Goal: Task Accomplishment & Management: Use online tool/utility

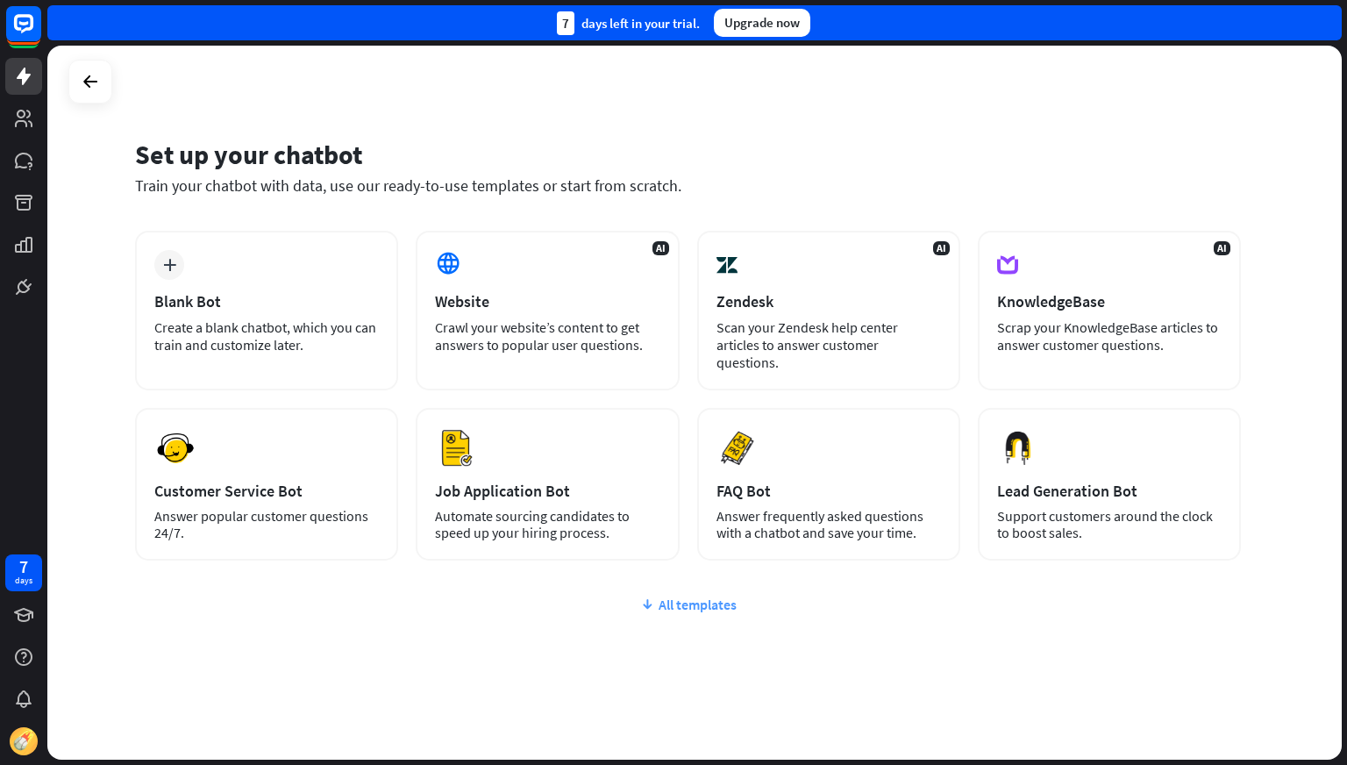
click at [695, 596] on div "All templates" at bounding box center [688, 605] width 1106 height 18
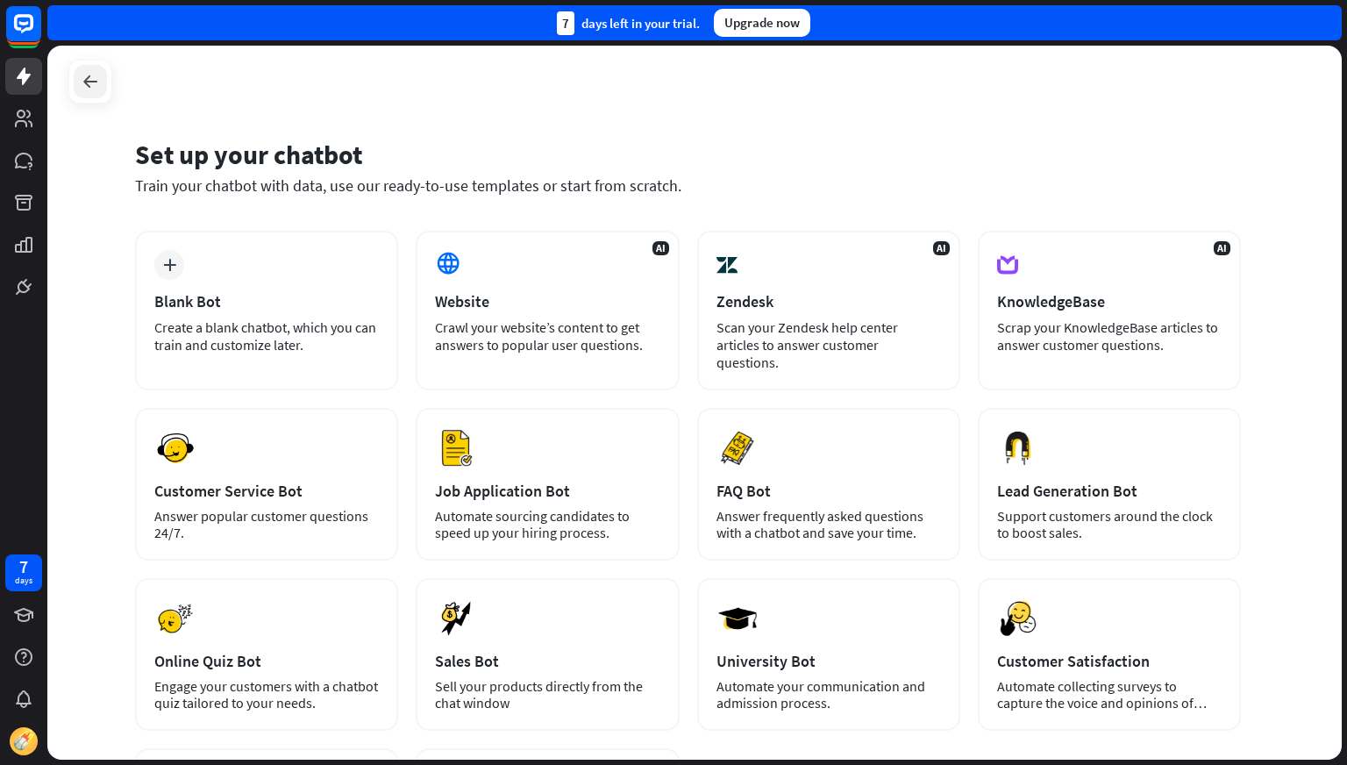
click at [93, 77] on icon at bounding box center [90, 81] width 21 height 21
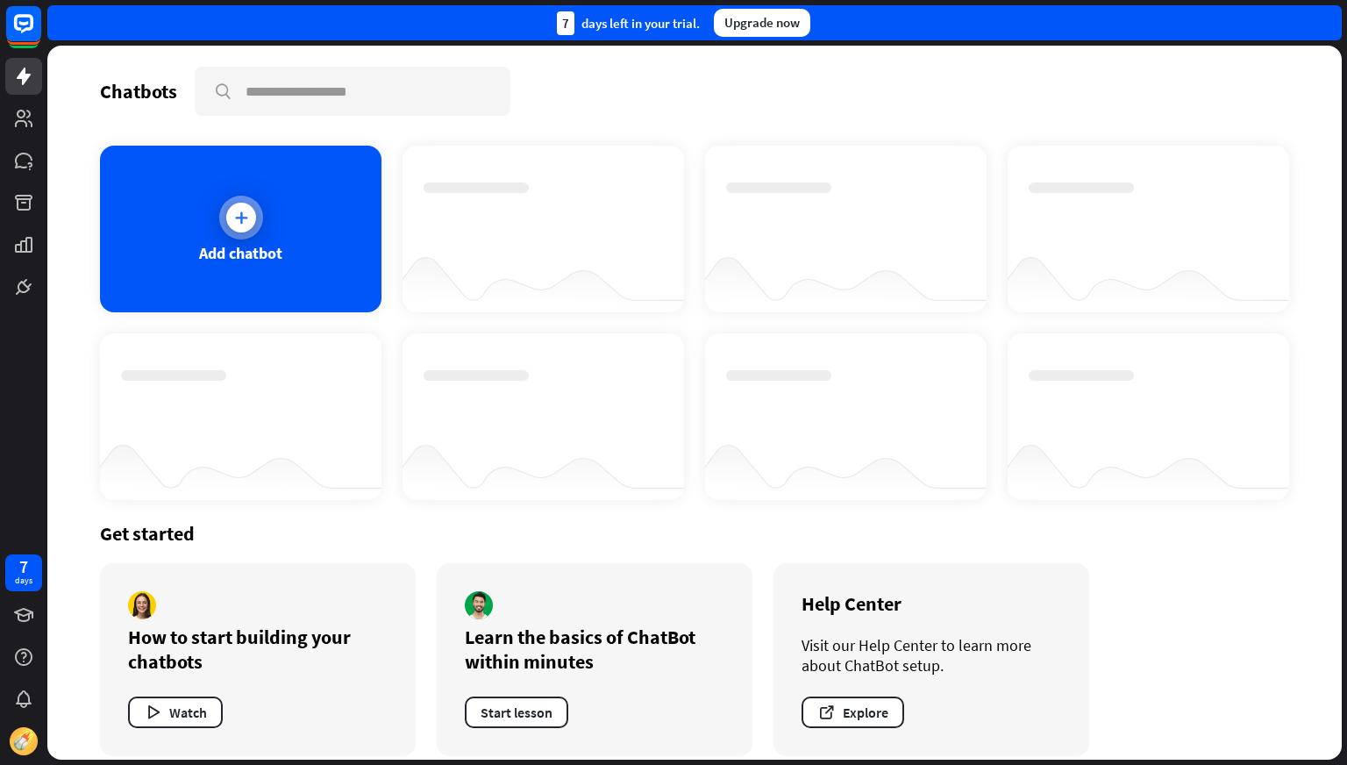
click at [228, 227] on div at bounding box center [241, 218] width 30 height 30
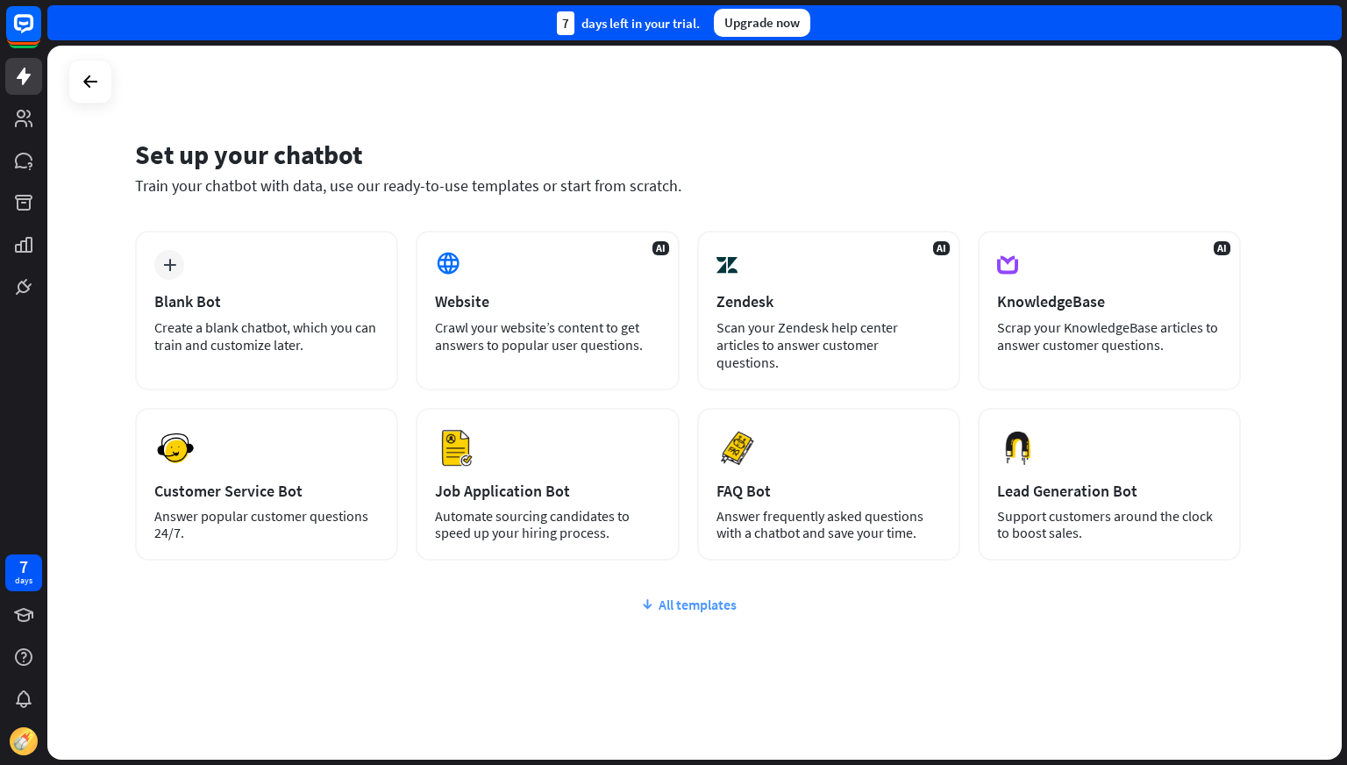
click at [676, 596] on div "All templates" at bounding box center [688, 605] width 1106 height 18
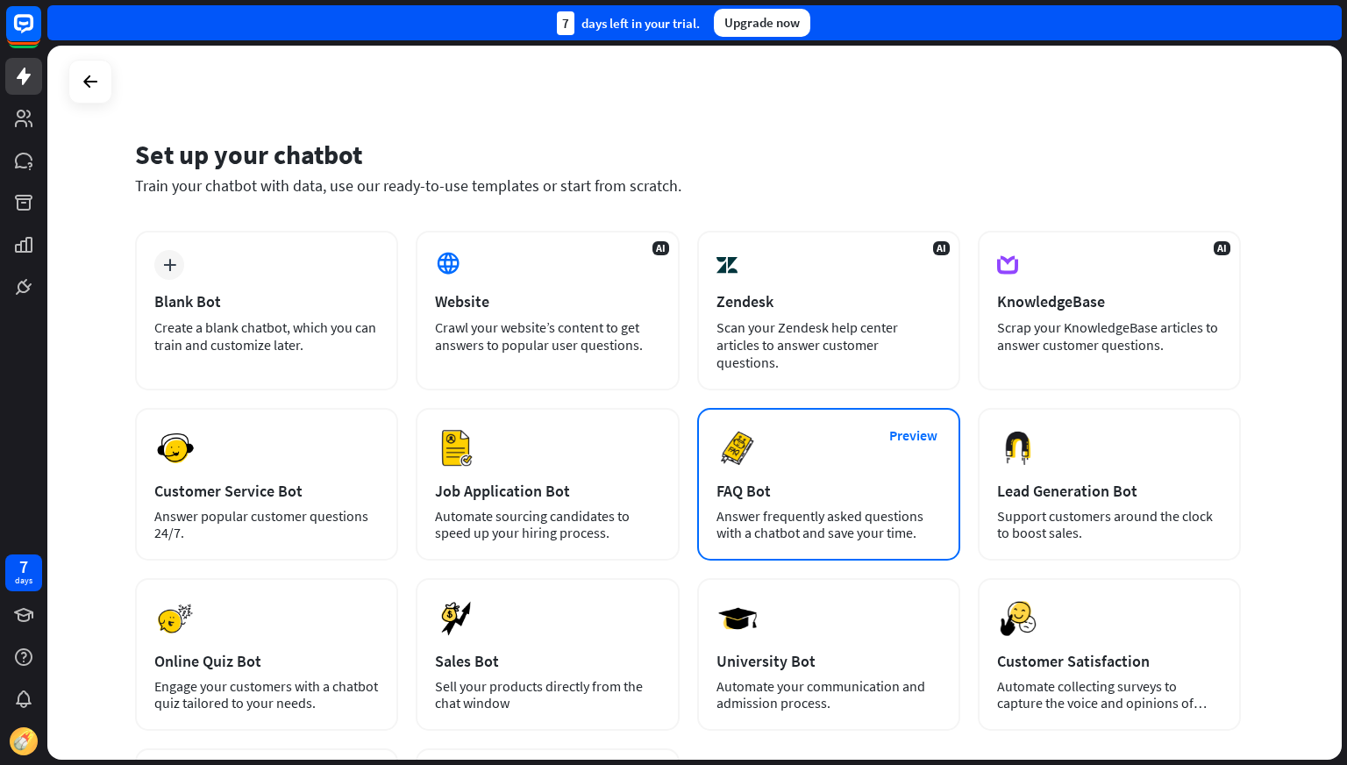
click at [821, 481] on div "FAQ Bot" at bounding box center [829, 491] width 225 height 20
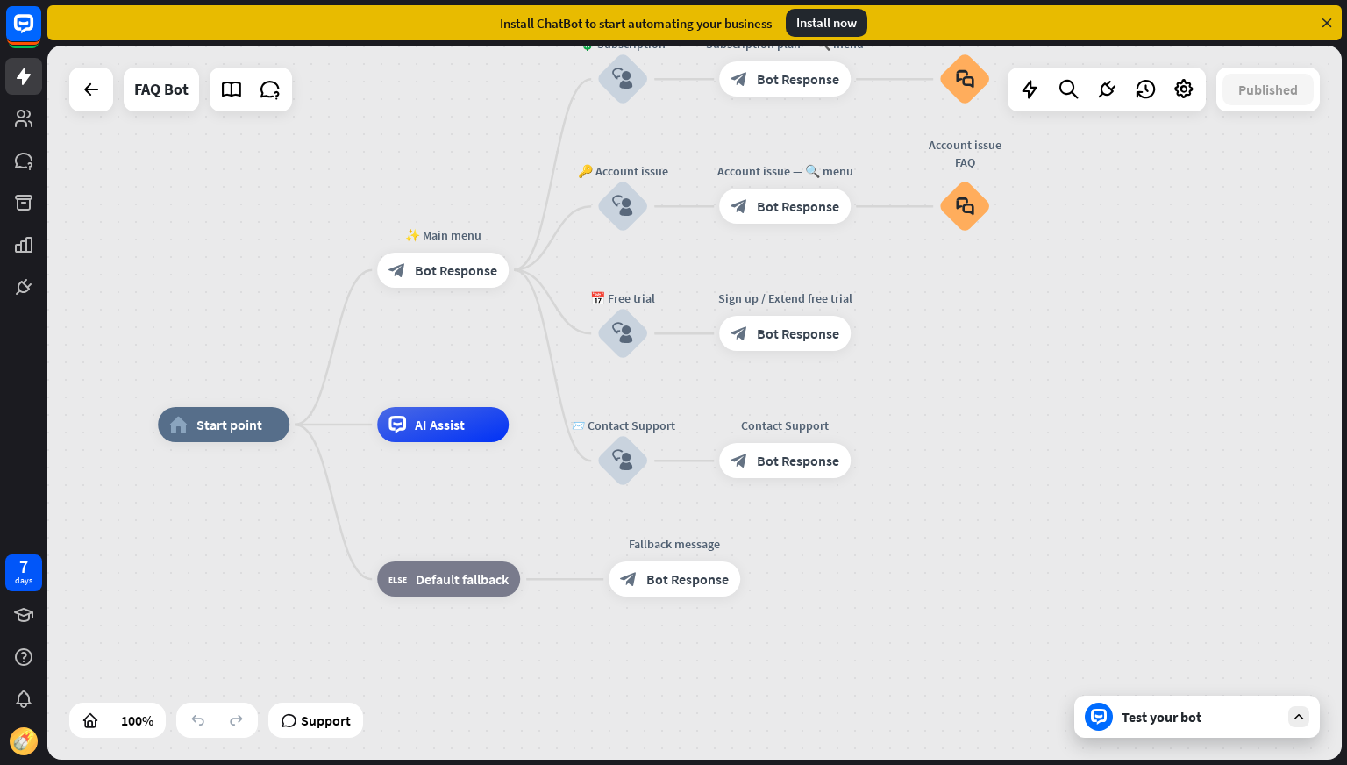
drag, startPoint x: 400, startPoint y: 537, endPoint x: 215, endPoint y: 572, distance: 188.4
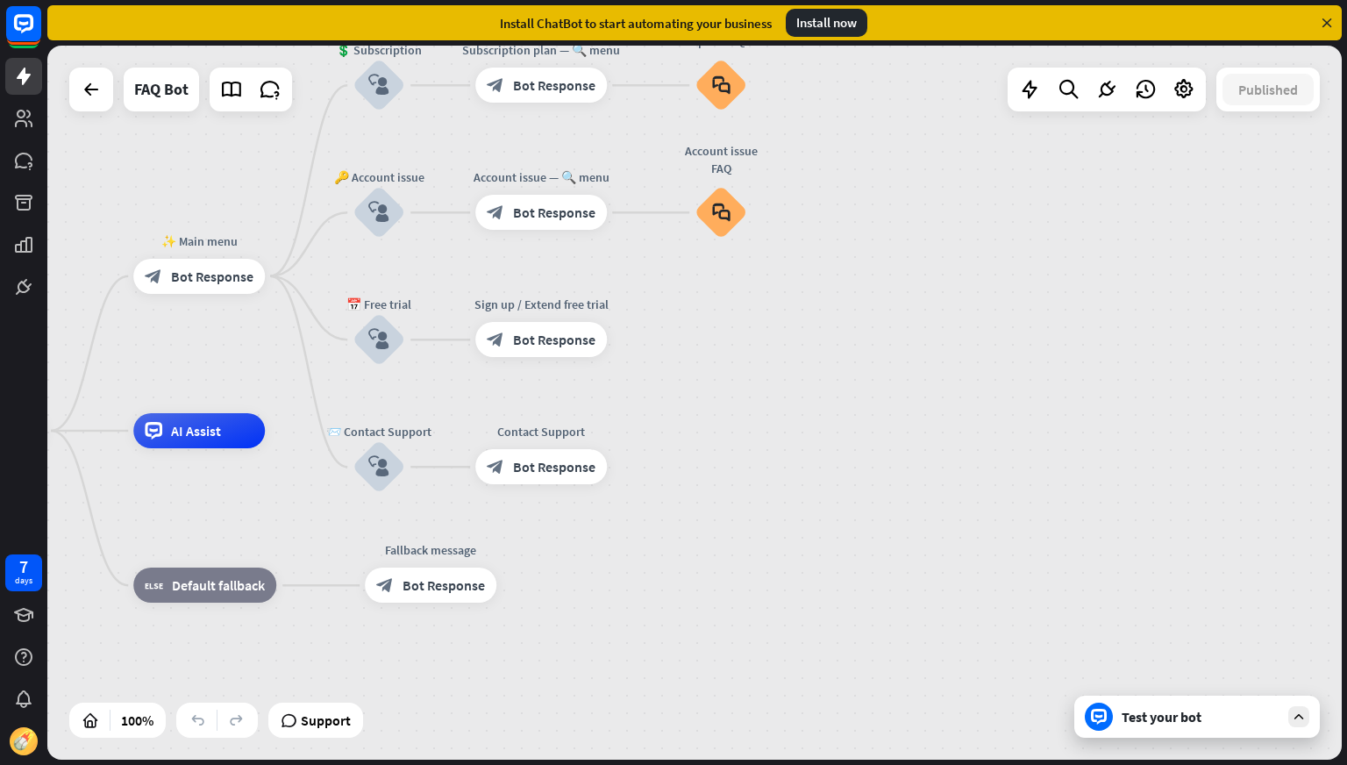
drag, startPoint x: 961, startPoint y: 503, endPoint x: 754, endPoint y: 496, distance: 207.1
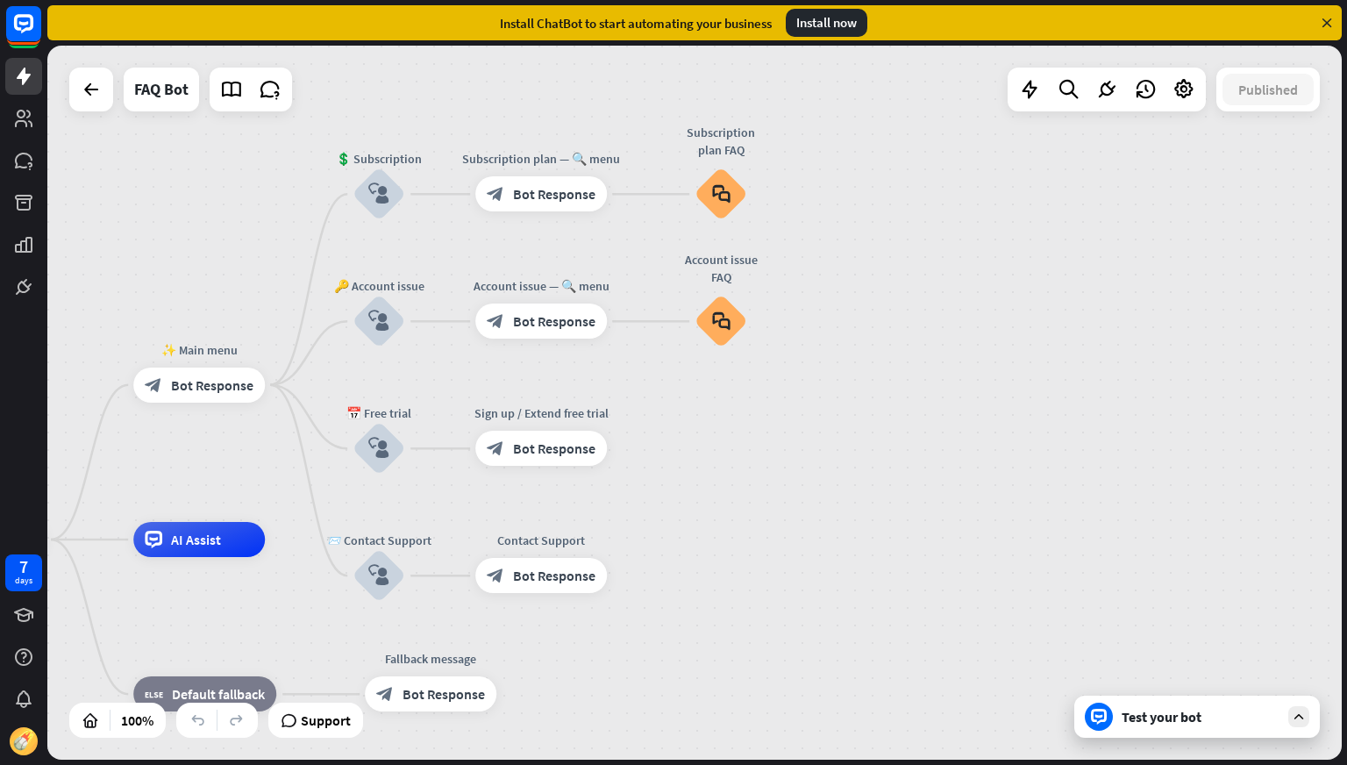
drag, startPoint x: 754, startPoint y: 496, endPoint x: 754, endPoint y: 604, distance: 108.8
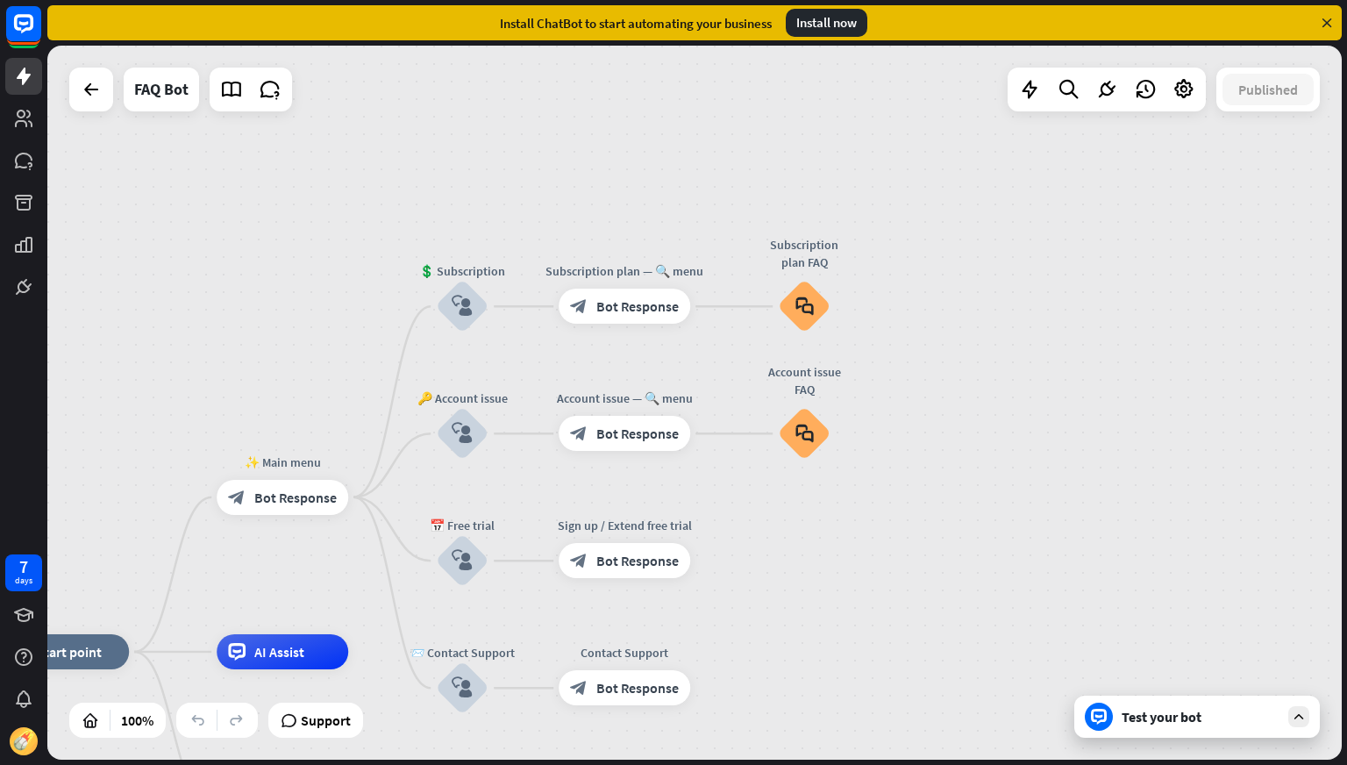
drag, startPoint x: 963, startPoint y: 253, endPoint x: 1116, endPoint y: 261, distance: 152.8
click at [1116, 261] on div "home_2 Start point ✨ Main menu block_bot_response Bot Response 💲 Subscription b…" at bounding box center [694, 403] width 1295 height 714
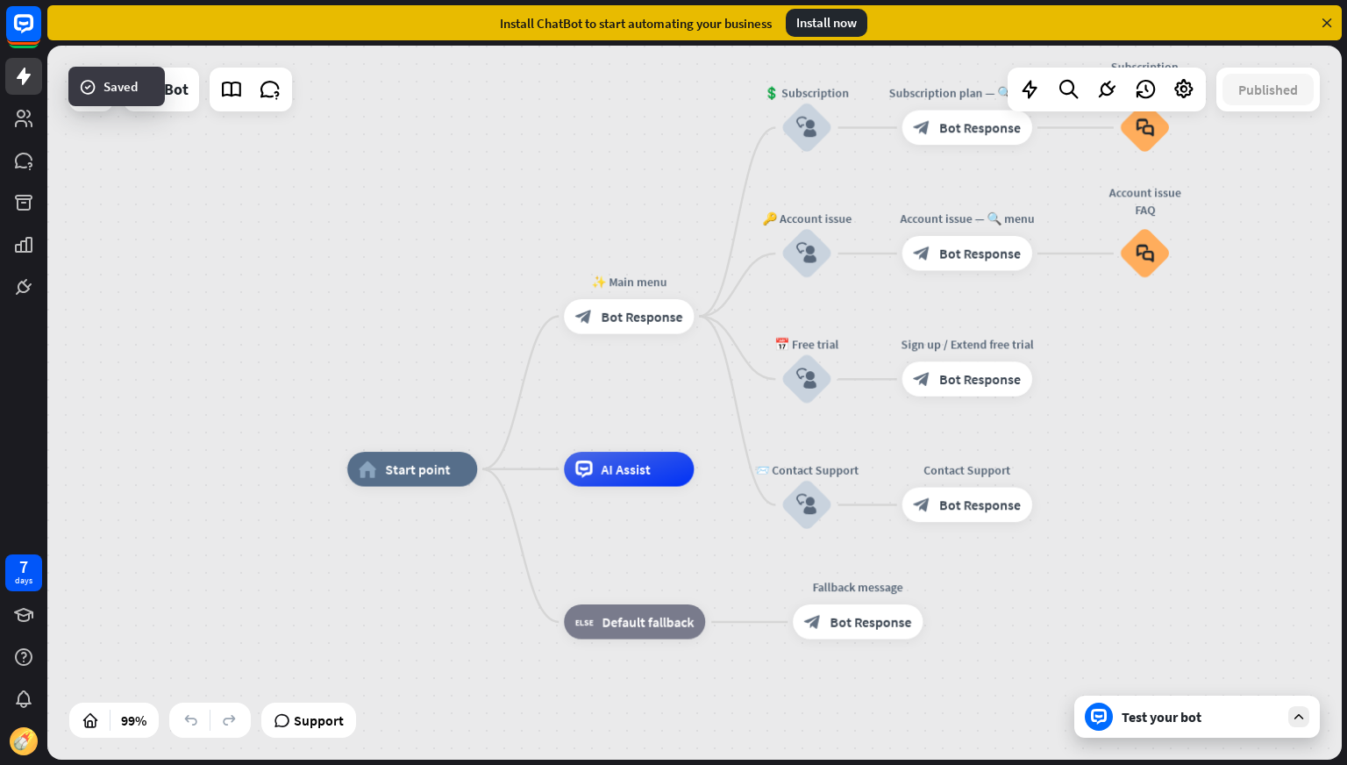
drag, startPoint x: 234, startPoint y: 330, endPoint x: 546, endPoint y: 253, distance: 321.5
click at [546, 253] on div "home_2 Start point ✨ Main menu block_bot_response Bot Response 💲 Subscription b…" at bounding box center [694, 403] width 1295 height 714
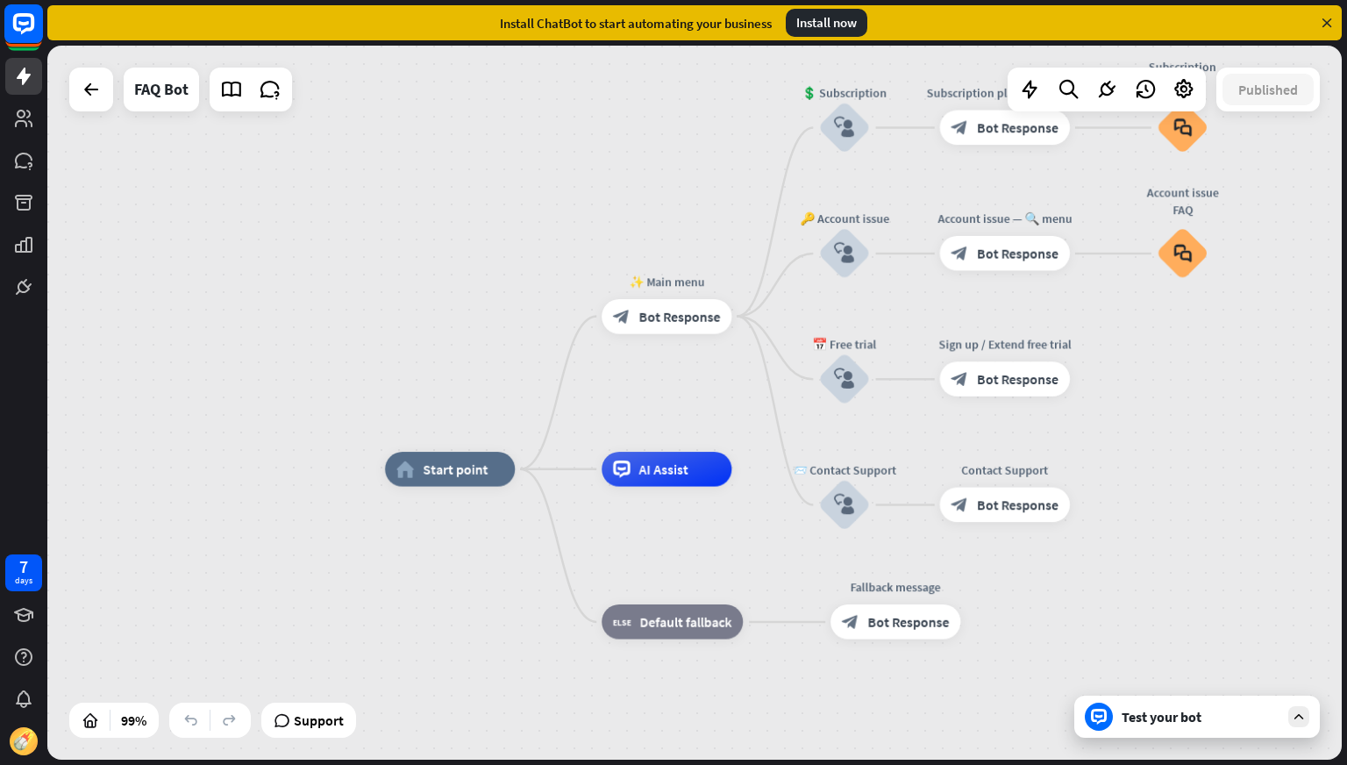
click at [25, 38] on rect at bounding box center [23, 23] width 39 height 39
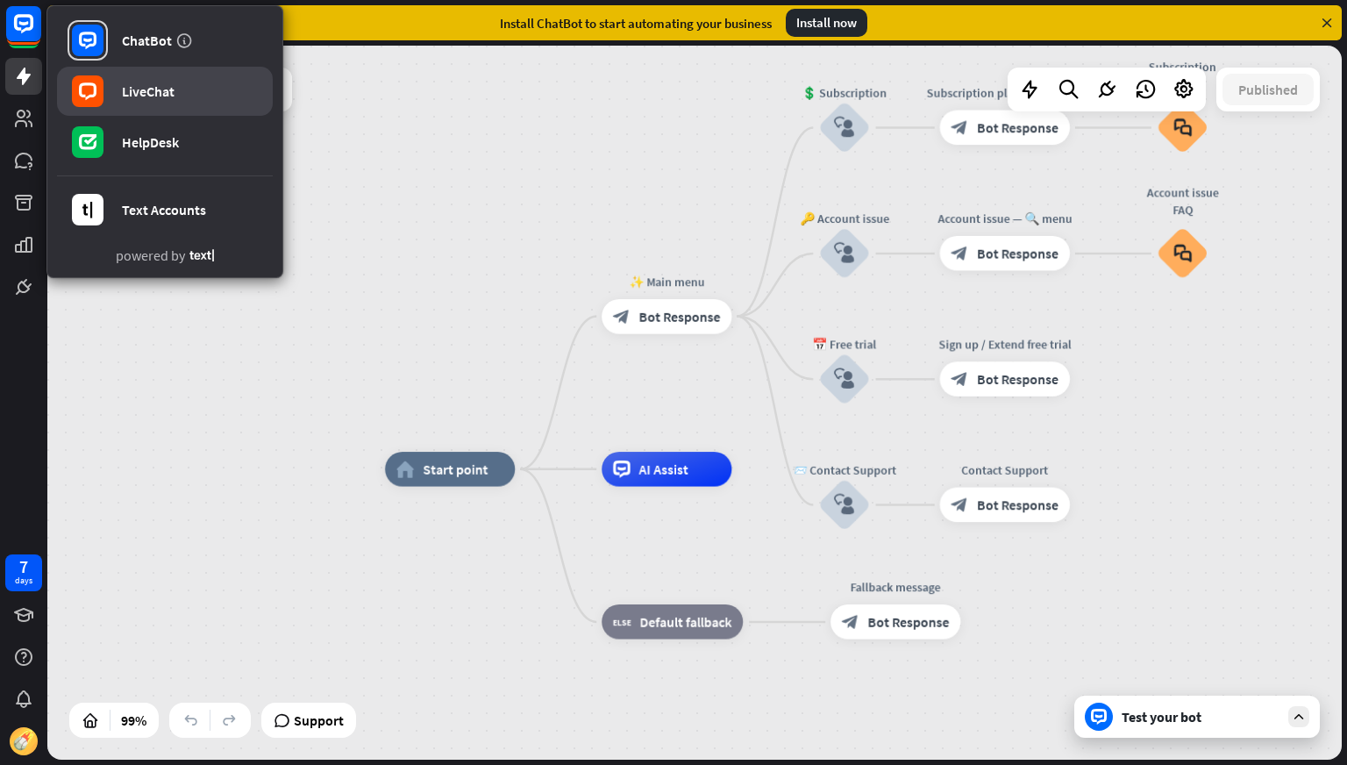
click at [127, 100] on link "LiveChat" at bounding box center [165, 91] width 216 height 49
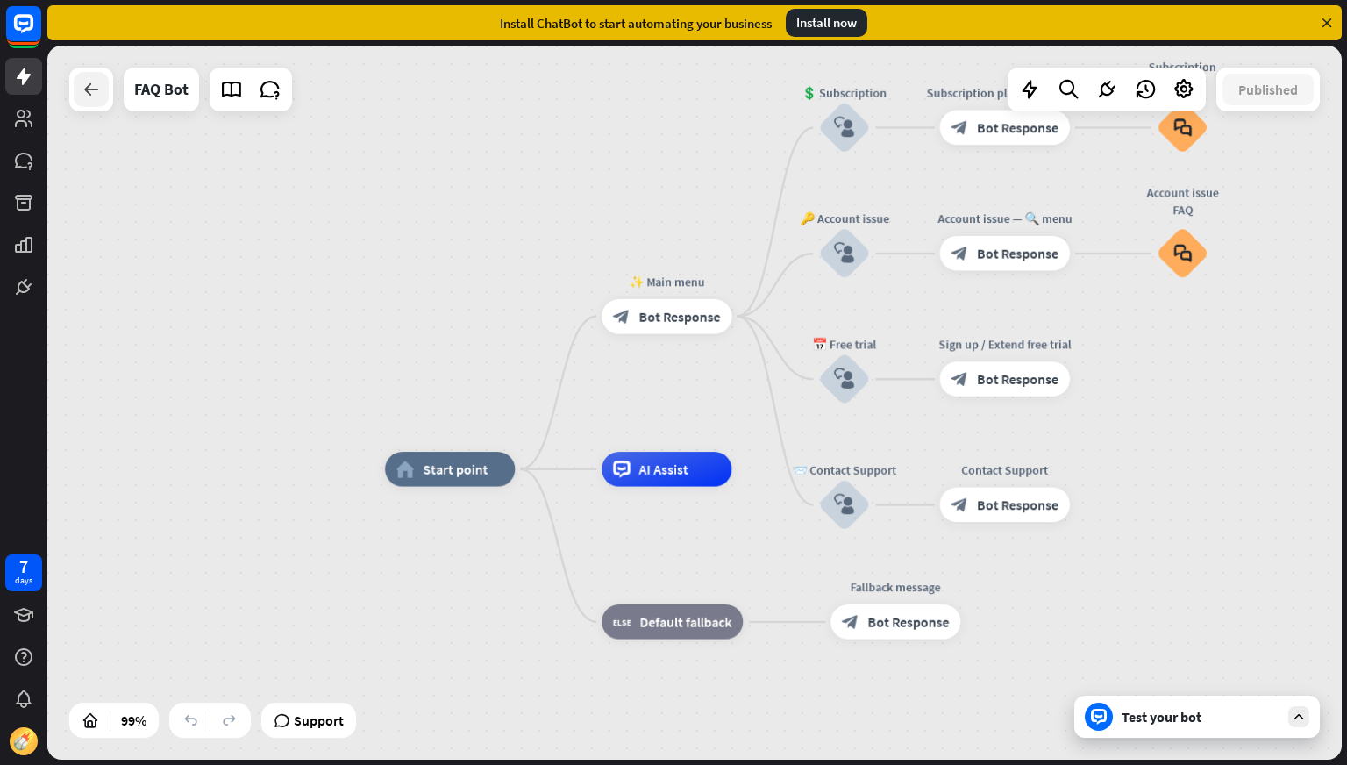
click at [82, 100] on div at bounding box center [91, 89] width 35 height 35
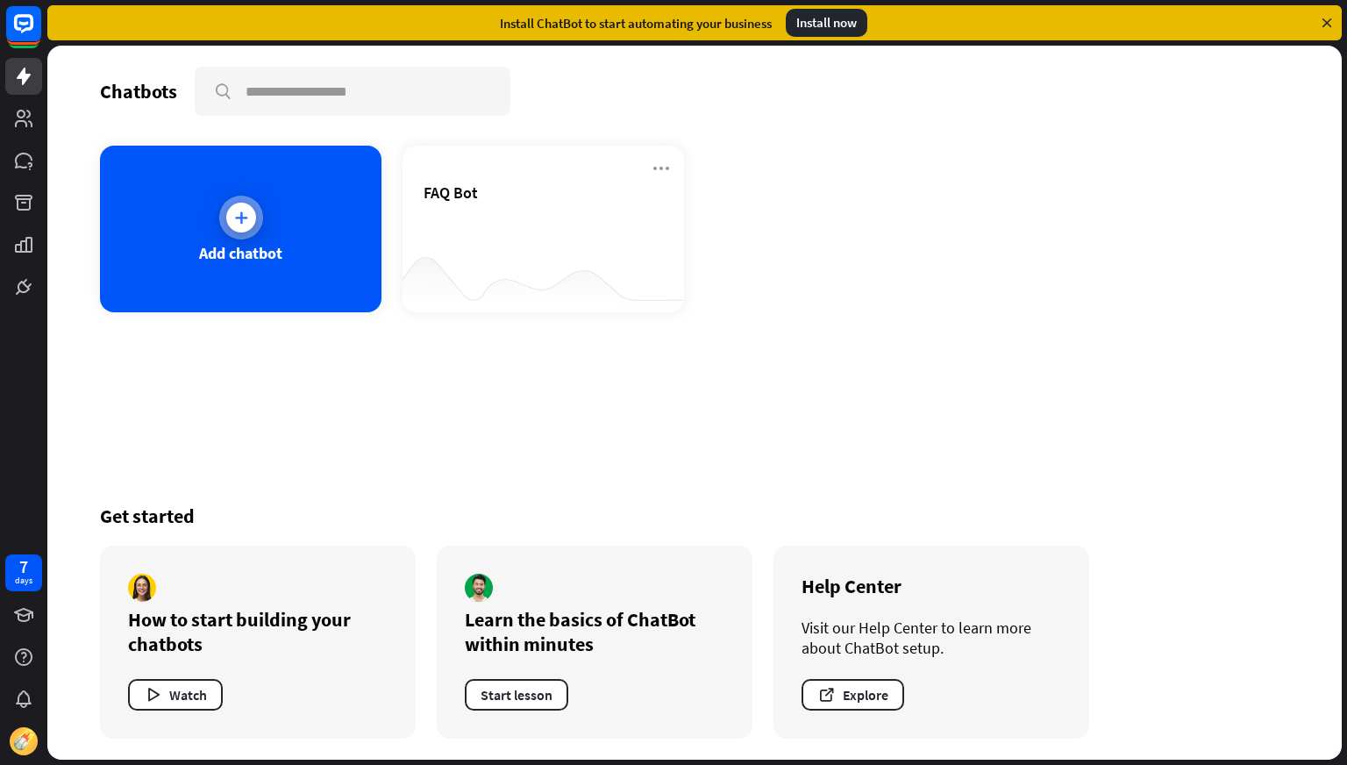
click at [274, 257] on div "Add chatbot" at bounding box center [240, 253] width 83 height 20
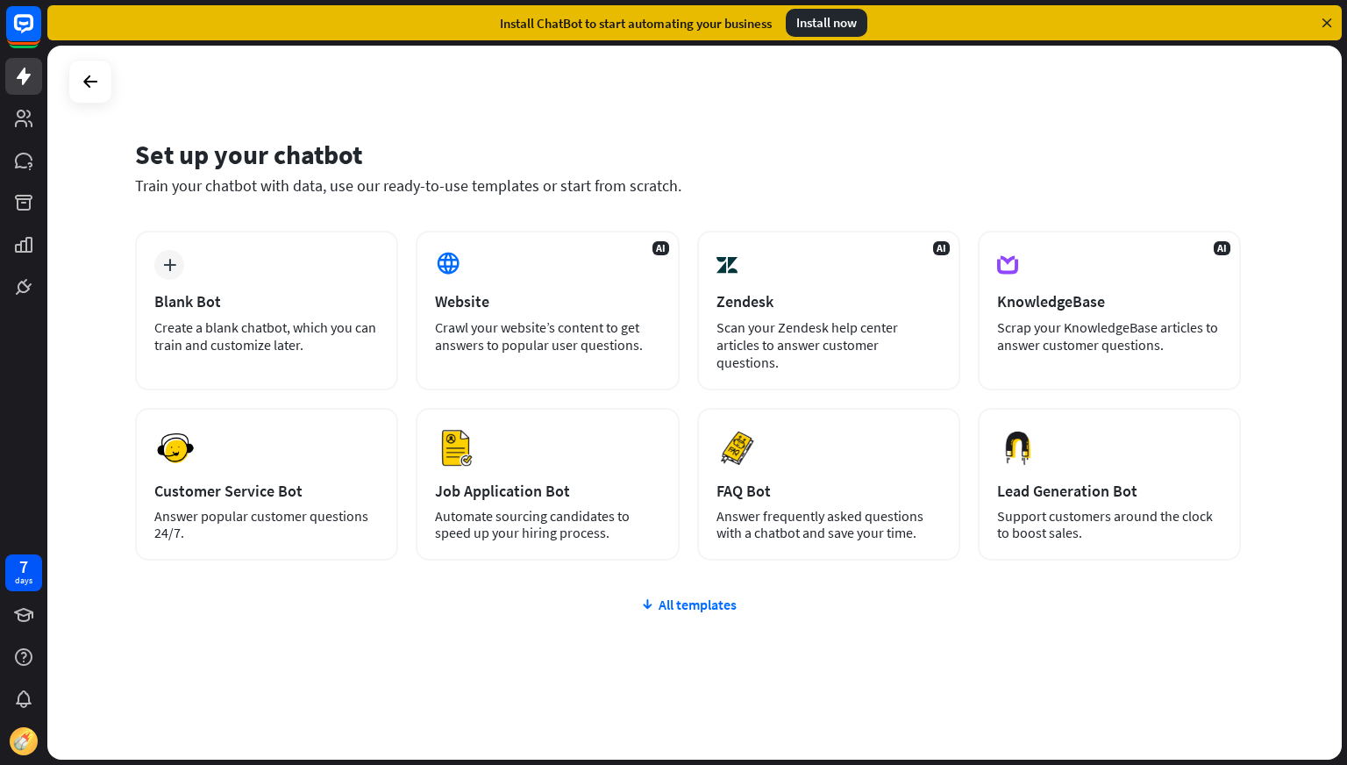
click at [279, 329] on div "Create a blank chatbot, which you can train and customize later." at bounding box center [266, 335] width 225 height 35
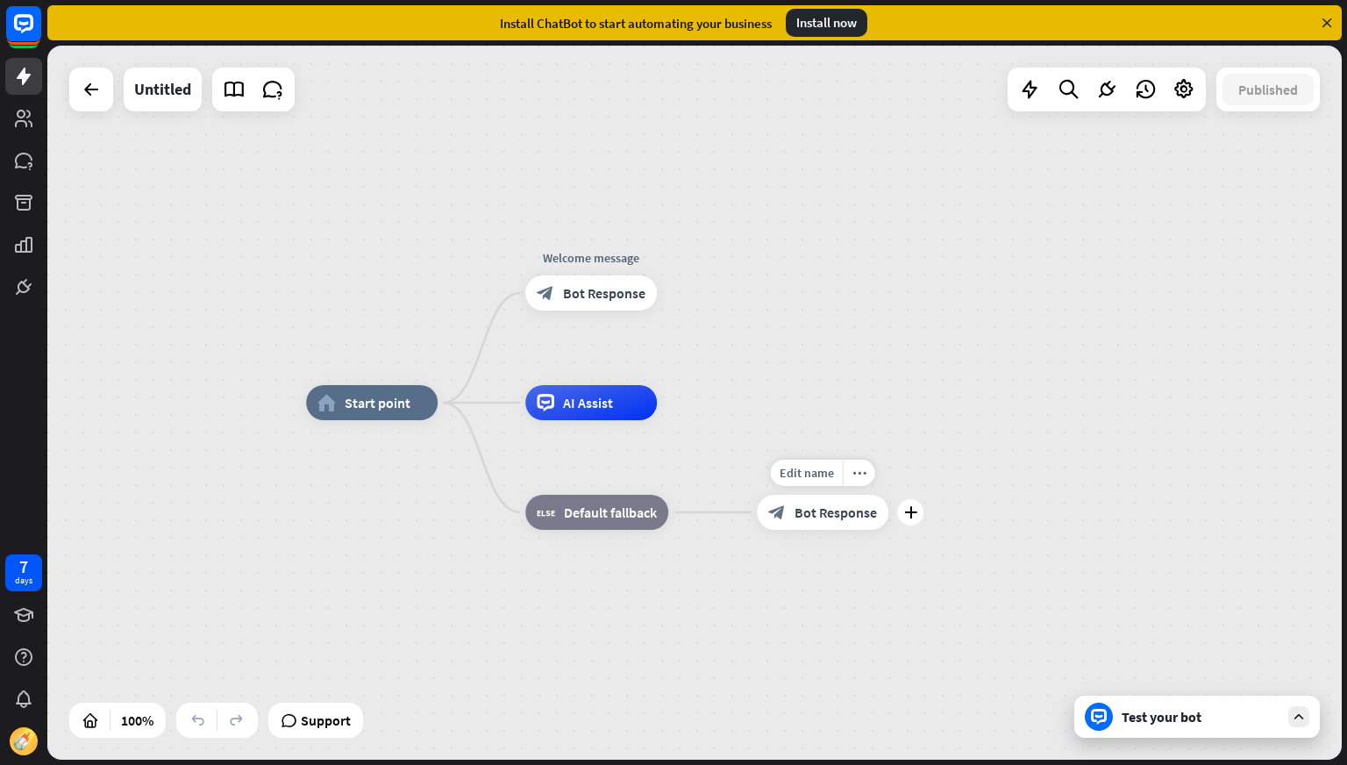
click at [849, 517] on span "Bot Response" at bounding box center [836, 512] width 82 height 18
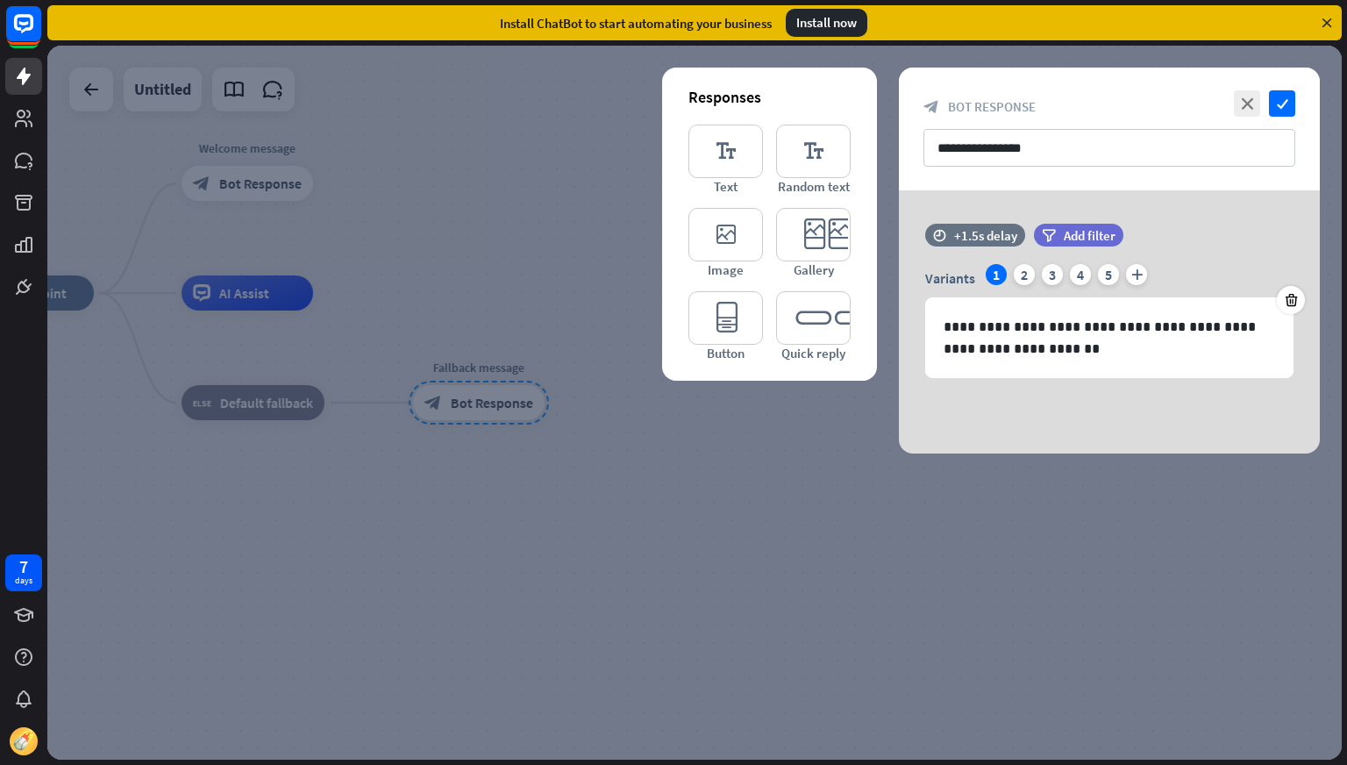
click at [800, 517] on div at bounding box center [694, 403] width 1295 height 714
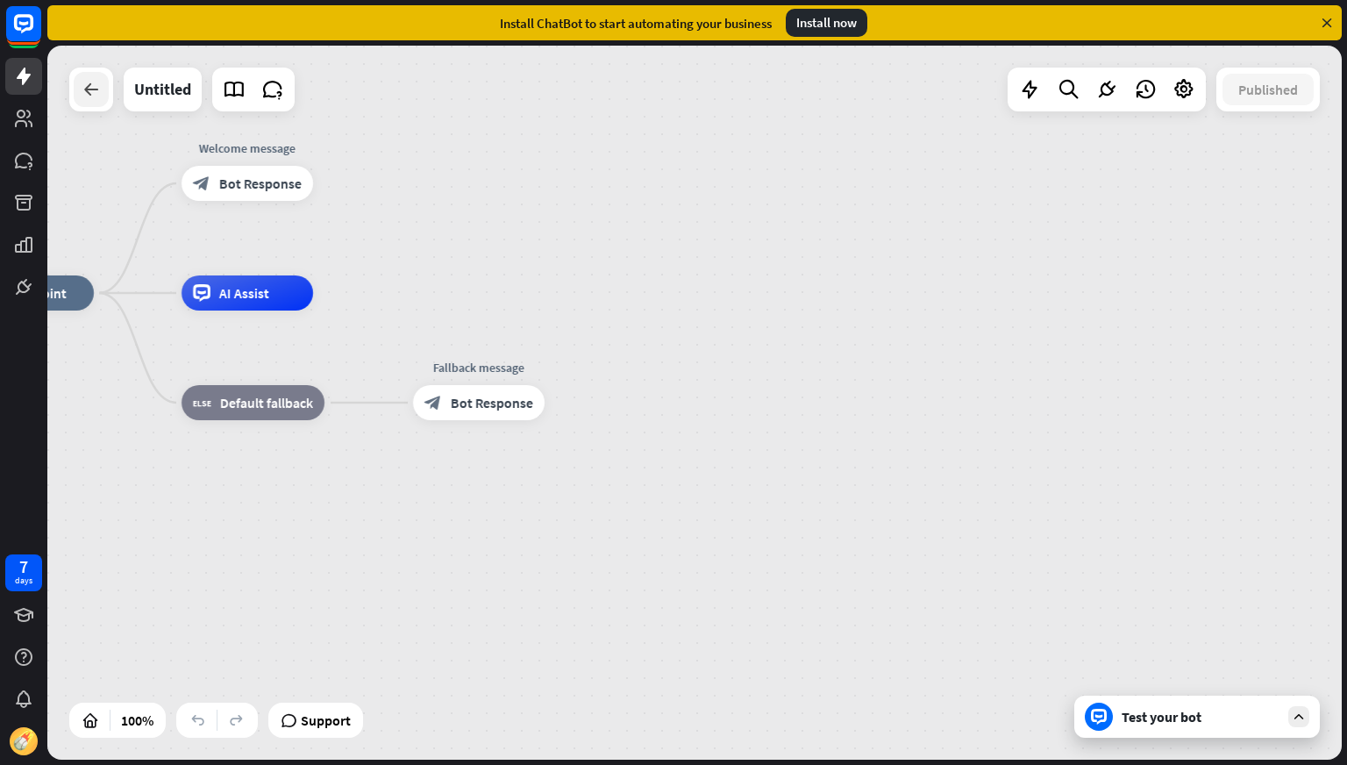
click at [86, 91] on icon at bounding box center [91, 89] width 21 height 21
